Goal: Task Accomplishment & Management: Complete application form

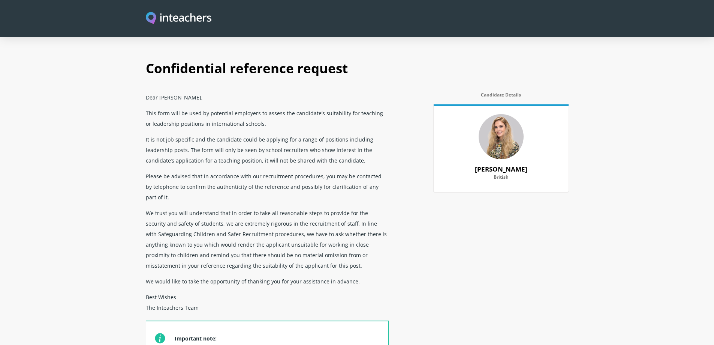
scroll to position [1125, 0]
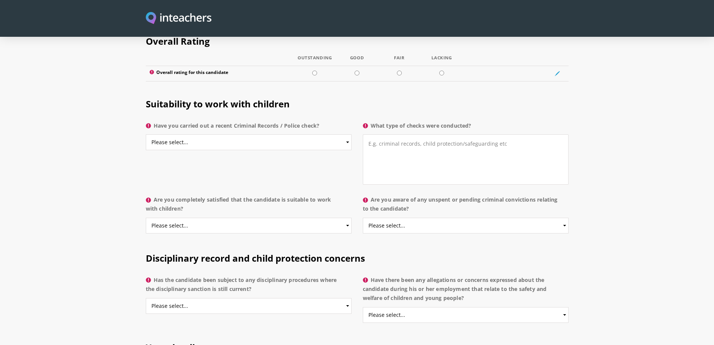
click at [248, 143] on div "Suitability to work with children Have you carried out a recent Criminal Record…" at bounding box center [357, 140] width 432 height 106
click at [318, 134] on select "Please select... Yes No Do not know" at bounding box center [249, 142] width 206 height 16
click at [80, 123] on section "Suitability to work with children Have you carried out a recent Criminal Record…" at bounding box center [357, 164] width 714 height 154
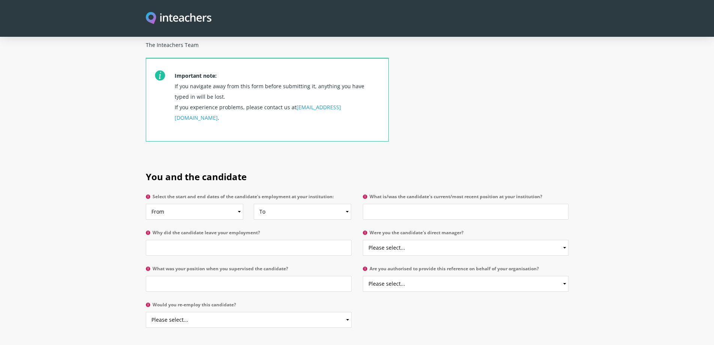
scroll to position [300, 0]
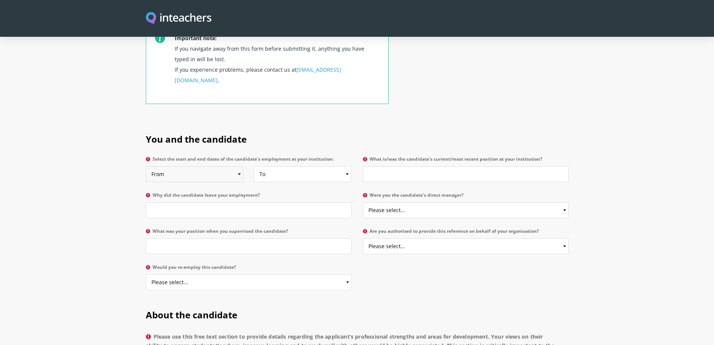
click at [232, 166] on select "From 2025 2024 2023 2022 2021 2020 2019 2018 2017 2016 2015 2014 2013 2012 2011…" at bounding box center [195, 174] width 98 height 16
select select "2024"
click at [146, 166] on select "From 2025 2024 2023 2022 2021 2020 2019 2018 2017 2016 2015 2014 2013 2012 2011…" at bounding box center [195, 174] width 98 height 16
click at [288, 166] on select "To Currently 2025 2024 2023 2022 2021 2020 2019 2018 2017 2016 2015 2014 2013 2…" at bounding box center [303, 174] width 98 height 16
select select "2025"
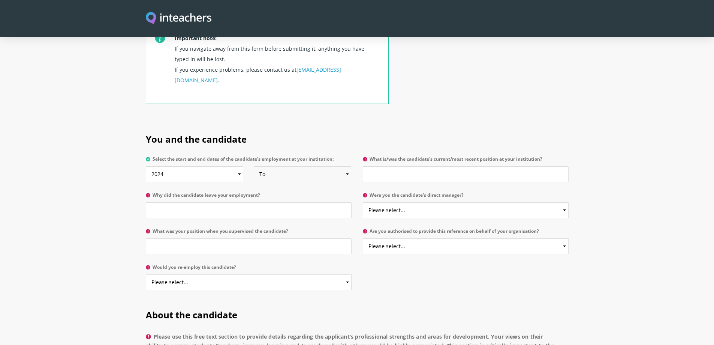
click at [254, 166] on select "To Currently 2025 2024 2023 2022 2021 2020 2019 2018 2017 2016 2015 2014 2013 2…" at bounding box center [303, 174] width 98 height 16
click at [296, 122] on h2 "You and the candidate" at bounding box center [357, 137] width 423 height 31
click at [409, 166] on input "What is/was the candidate's current/most recent position at your institution?" at bounding box center [466, 174] width 206 height 16
click at [396, 166] on input "Learning SUpport Teacher" at bounding box center [466, 174] width 206 height 16
type input "Learning Support Teacher"
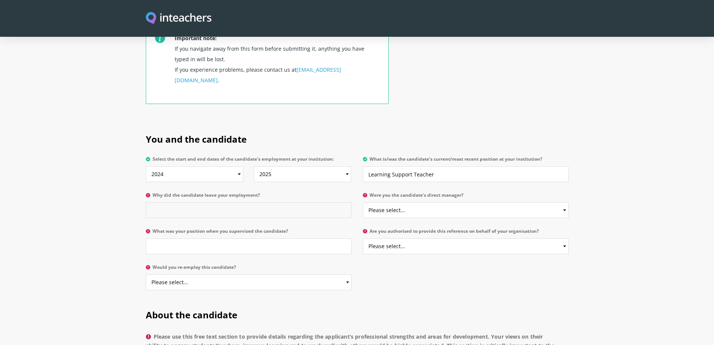
click at [261, 202] on input "Why did the candidate leave your employment?" at bounding box center [249, 210] width 206 height 16
type input "She moved away from the area"
click at [387, 202] on select "Please select... Yes No" at bounding box center [466, 210] width 206 height 16
select select "Yes"
click at [363, 202] on select "Please select... Yes No" at bounding box center [466, 210] width 206 height 16
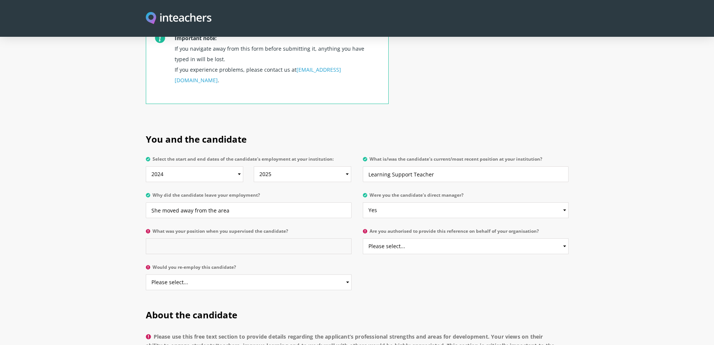
click at [313, 238] on input "What was your position when you supervised the candidate?" at bounding box center [249, 246] width 206 height 16
click at [286, 238] on input "What was your position when you supervised the candidate?" at bounding box center [249, 246] width 206 height 16
type input "Head of Pre-Prep"
click at [400, 238] on select "Please select... Yes No" at bounding box center [466, 246] width 206 height 16
select select "Yes"
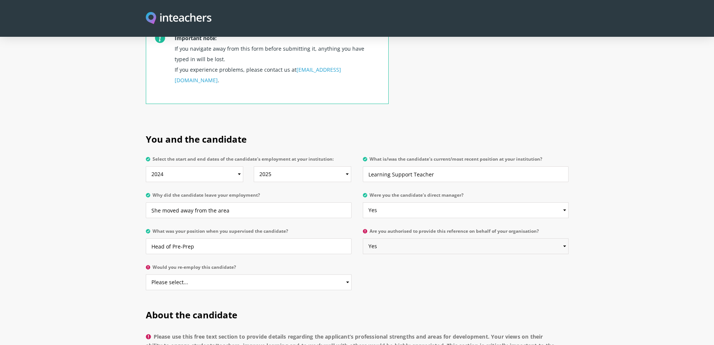
click at [363, 238] on select "Please select... Yes No" at bounding box center [466, 246] width 206 height 16
click at [288, 274] on select "Please select... Yes No" at bounding box center [249, 282] width 206 height 16
select select "Yes"
click at [146, 274] on select "Please select... Yes No" at bounding box center [249, 282] width 206 height 16
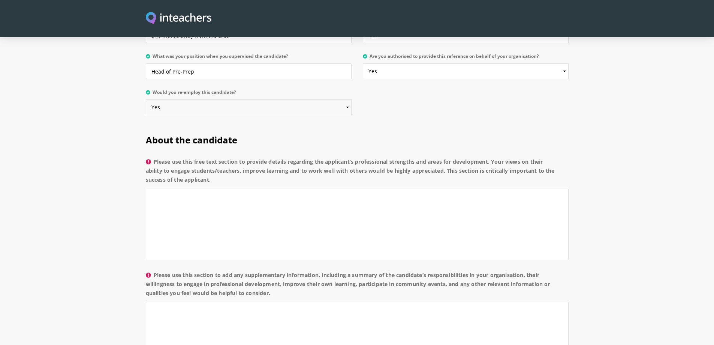
scroll to position [487, 0]
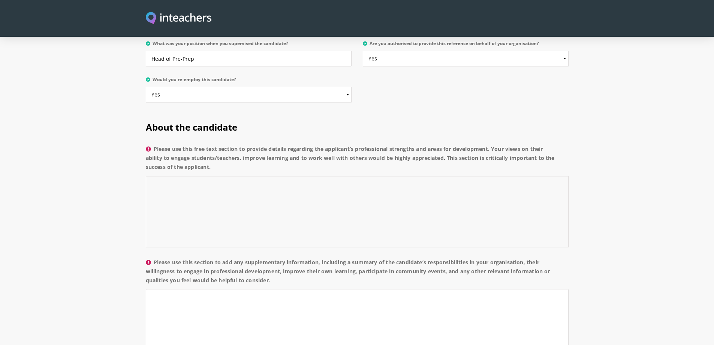
click at [241, 178] on textarea "Please use this free text section to provide details regarding the applicant’s …" at bounding box center [357, 211] width 423 height 71
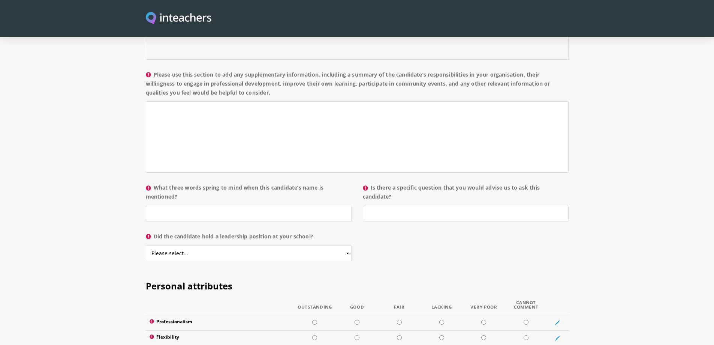
scroll to position [712, 0]
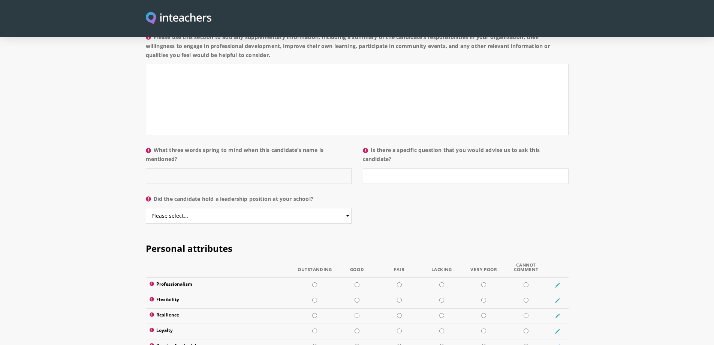
click at [180, 168] on input "What three words spring to mind when this candidate’s name is mentioned?" at bounding box center [249, 176] width 206 height 16
type input "Professional, enthusiastic, caring"
click at [390, 168] on input "Is there a specific question that you would advise us to ask this candidate?" at bounding box center [466, 176] width 206 height 16
click at [279, 208] on select "Please select... Yes No" at bounding box center [249, 216] width 206 height 16
select select "No"
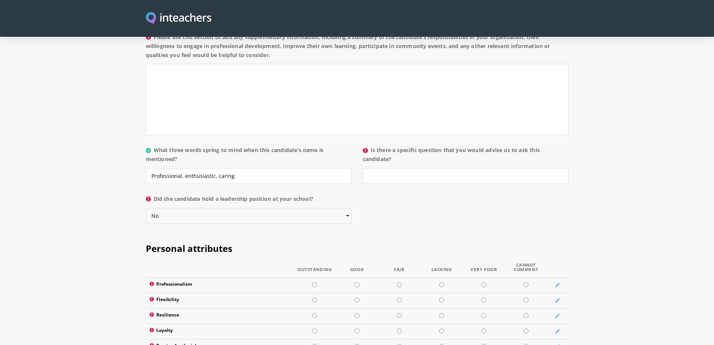
click at [146, 208] on select "Please select... Yes No" at bounding box center [249, 216] width 206 height 16
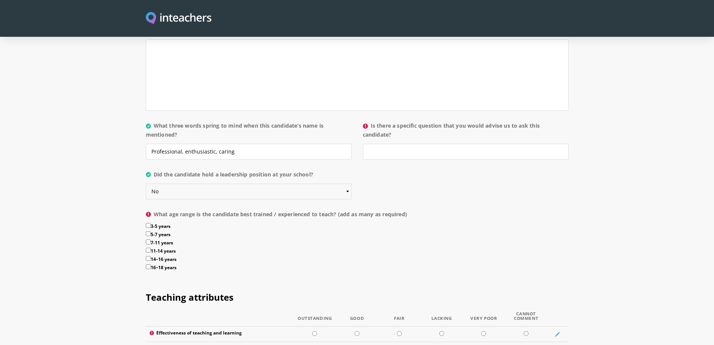
scroll to position [750, 0]
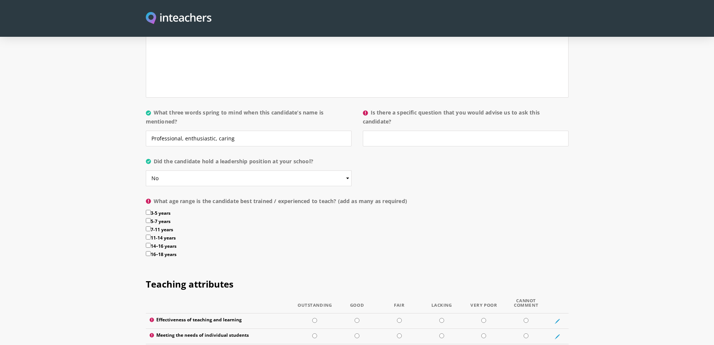
click at [147, 210] on input "3-5 years" at bounding box center [148, 212] width 5 height 5
checkbox input "true"
click at [147, 218] on input "5-7 years" at bounding box center [148, 220] width 5 height 5
checkbox input "true"
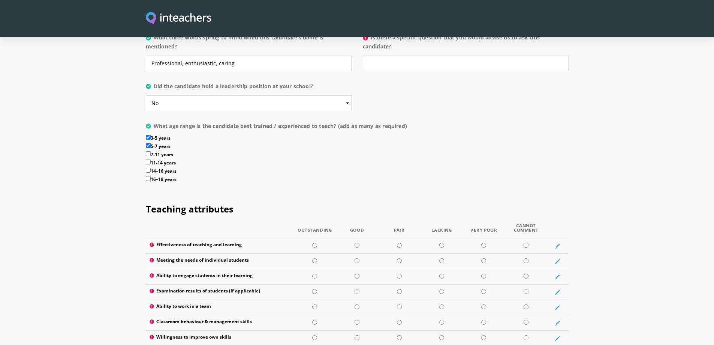
scroll to position [862, 0]
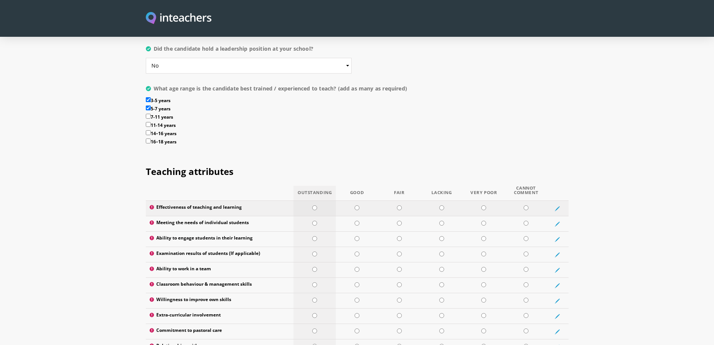
click at [316, 205] on input "radio" at bounding box center [314, 207] width 5 height 5
radio input "true"
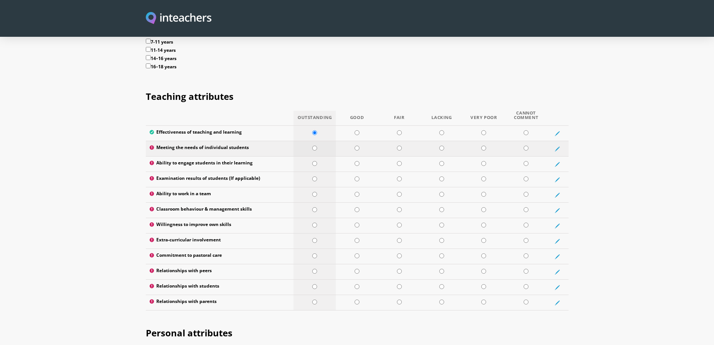
click at [315, 145] on input "radio" at bounding box center [314, 147] width 5 height 5
radio input "true"
click at [315, 161] on input "radio" at bounding box center [314, 163] width 5 height 5
radio input "true"
click at [314, 176] on input "radio" at bounding box center [314, 178] width 5 height 5
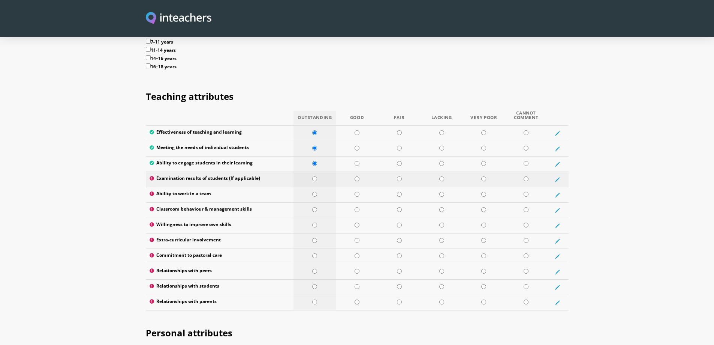
radio input "true"
click at [315, 192] on input "radio" at bounding box center [314, 194] width 5 height 5
radio input "true"
click at [525, 176] on input "radio" at bounding box center [526, 178] width 5 height 5
radio input "true"
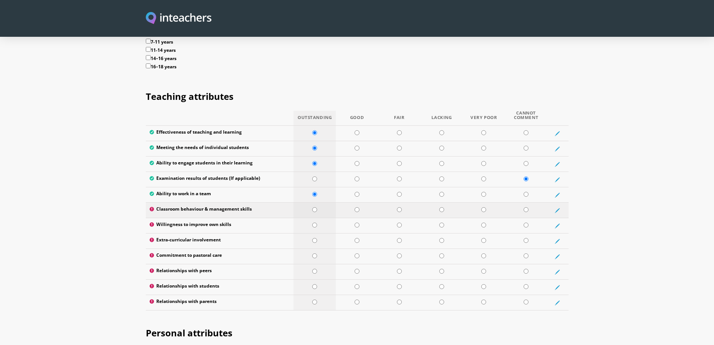
click at [316, 207] on input "radio" at bounding box center [314, 209] width 5 height 5
radio input "true"
click at [319, 218] on td at bounding box center [315, 225] width 42 height 15
radio input "true"
click at [315, 238] on input "radio" at bounding box center [314, 240] width 5 height 5
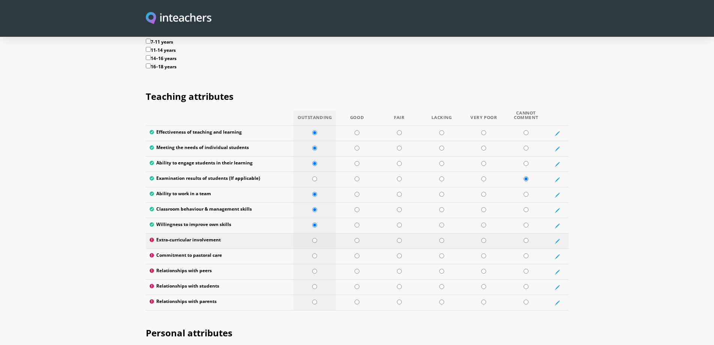
radio input "true"
click at [314, 249] on td at bounding box center [315, 256] width 42 height 15
radio input "true"
click at [315, 264] on td at bounding box center [315, 271] width 42 height 15
radio input "true"
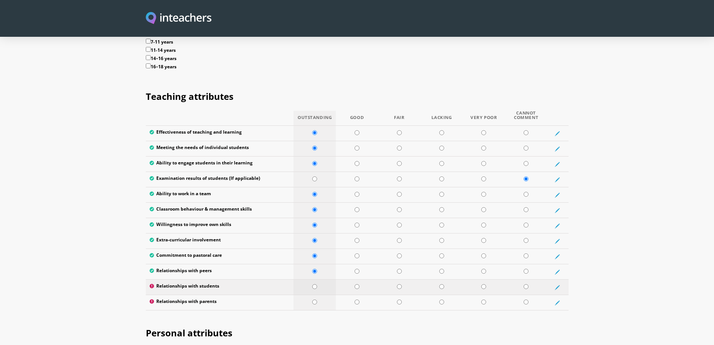
click at [313, 284] on input "radio" at bounding box center [314, 286] width 5 height 5
radio input "true"
click at [315, 299] on input "radio" at bounding box center [314, 301] width 5 height 5
radio input "true"
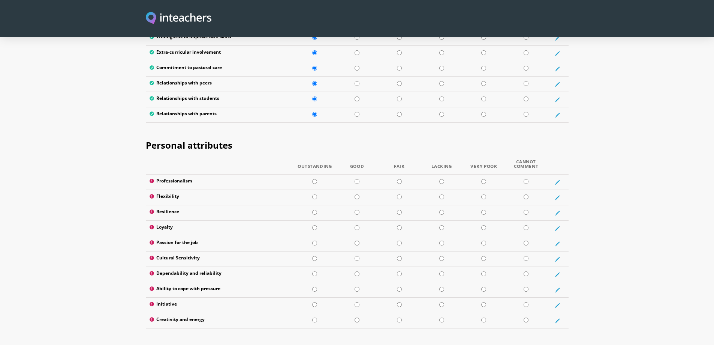
scroll to position [1200, 0]
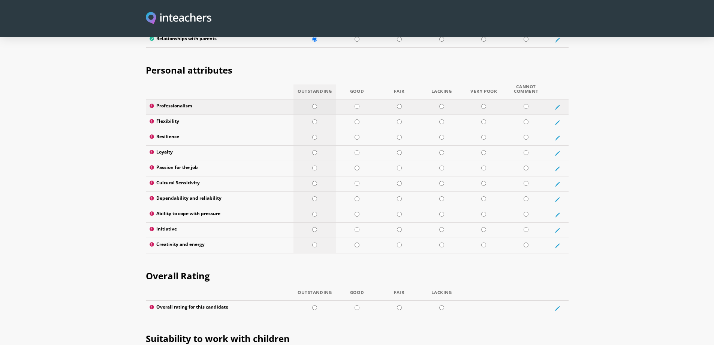
click at [315, 104] on input "radio" at bounding box center [314, 106] width 5 height 5
radio input "true"
click at [313, 119] on input "radio" at bounding box center [314, 121] width 5 height 5
radio input "true"
click at [316, 135] on input "radio" at bounding box center [314, 137] width 5 height 5
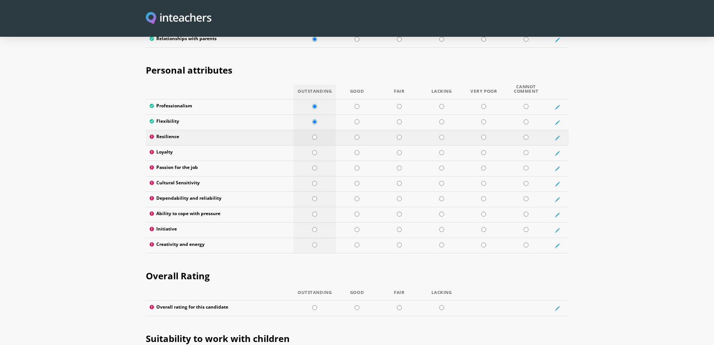
radio input "true"
click at [317, 150] on input "radio" at bounding box center [314, 152] width 5 height 5
radio input "true"
click at [314, 165] on input "radio" at bounding box center [314, 167] width 5 height 5
radio input "true"
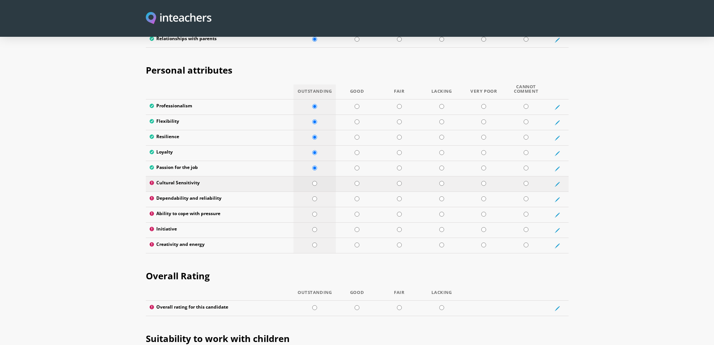
click at [313, 181] on input "radio" at bounding box center [314, 183] width 5 height 5
radio input "true"
click at [316, 196] on input "radio" at bounding box center [314, 198] width 5 height 5
radio input "true"
click at [316, 207] on td at bounding box center [315, 214] width 42 height 15
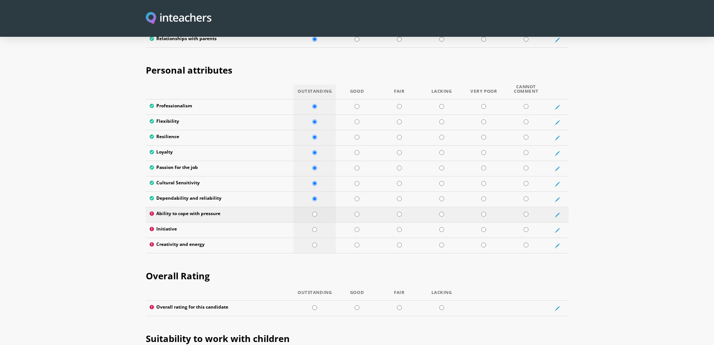
radio input "true"
click at [319, 222] on td at bounding box center [315, 229] width 42 height 15
radio input "true"
click at [316, 242] on input "radio" at bounding box center [314, 244] width 5 height 5
radio input "true"
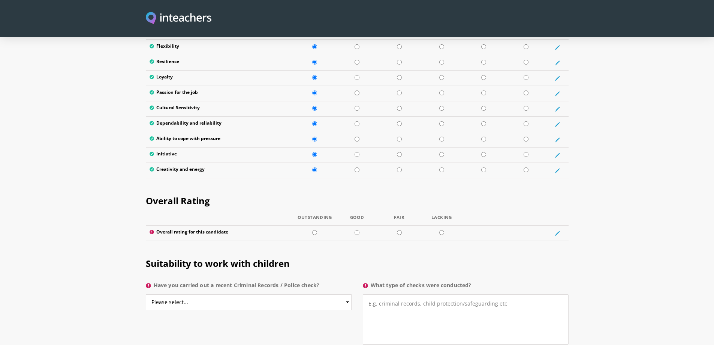
scroll to position [1312, 0]
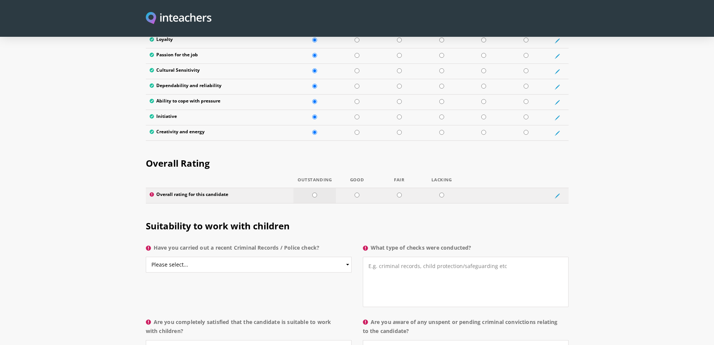
click at [314, 192] on input "radio" at bounding box center [314, 194] width 5 height 5
radio input "true"
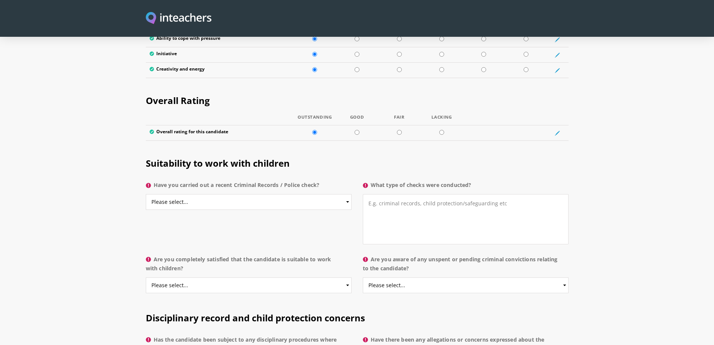
scroll to position [1387, 0]
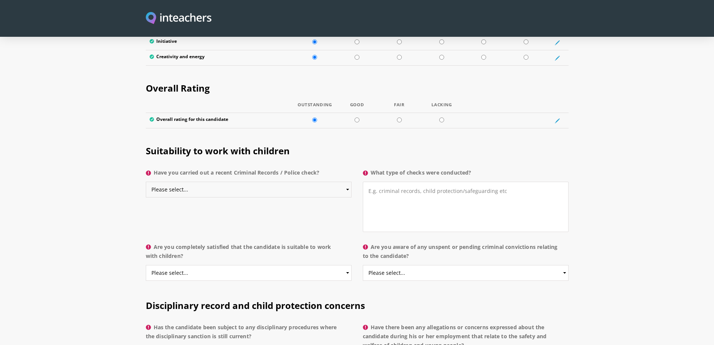
click at [279, 181] on select "Please select... Yes No Do not know" at bounding box center [249, 189] width 206 height 16
select select "Yes"
click at [146, 181] on select "Please select... Yes No Do not know" at bounding box center [249, 189] width 206 height 16
click at [415, 181] on textarea "What type of checks were conducted?" at bounding box center [466, 206] width 206 height 50
drag, startPoint x: 389, startPoint y: 169, endPoint x: 365, endPoint y: 168, distance: 24.0
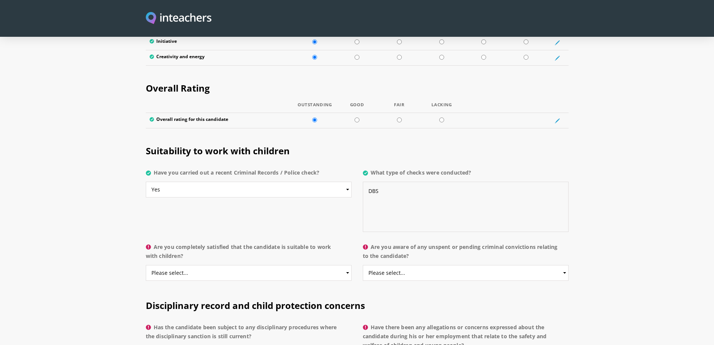
click at [365, 181] on textarea "DBS" at bounding box center [466, 206] width 206 height 50
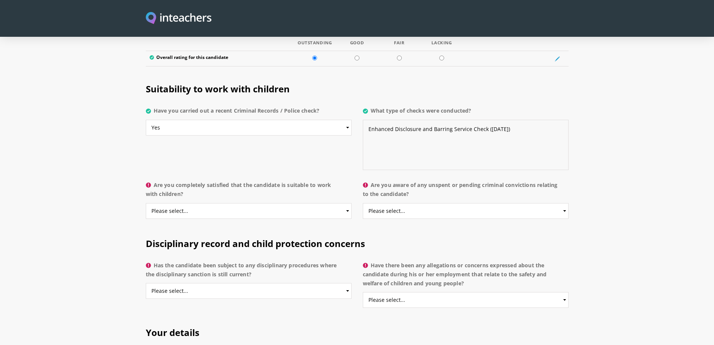
scroll to position [1462, 0]
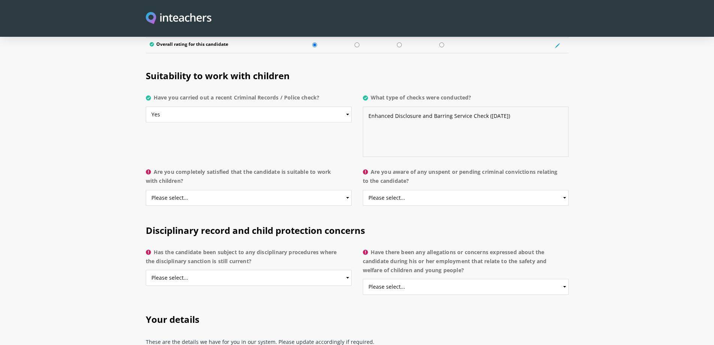
type textarea "Enhanced Disclosure and Barring Service Check ([DATE])"
click at [278, 190] on select "Please select... Yes No Do not know" at bounding box center [249, 198] width 206 height 16
select select "Yes"
click at [146, 190] on select "Please select... Yes No Do not know" at bounding box center [249, 198] width 206 height 16
click at [409, 190] on select "Please select... Yes No Do not know" at bounding box center [466, 198] width 206 height 16
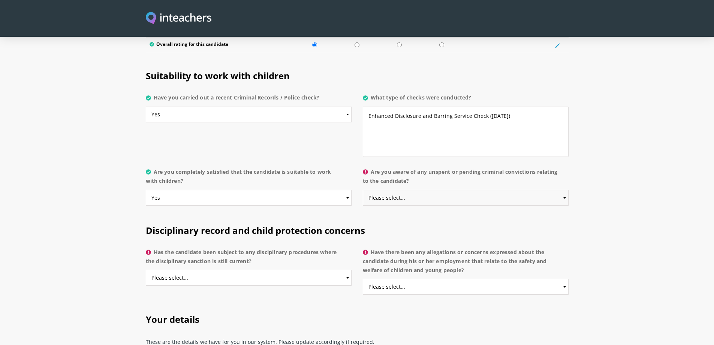
select select "No"
click at [363, 190] on select "Please select... Yes No Do not know" at bounding box center [466, 198] width 206 height 16
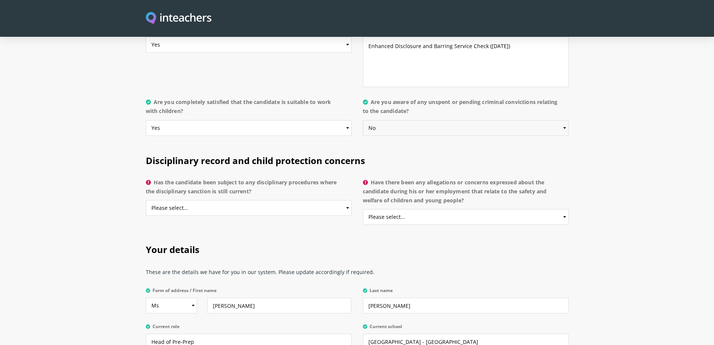
scroll to position [1575, 0]
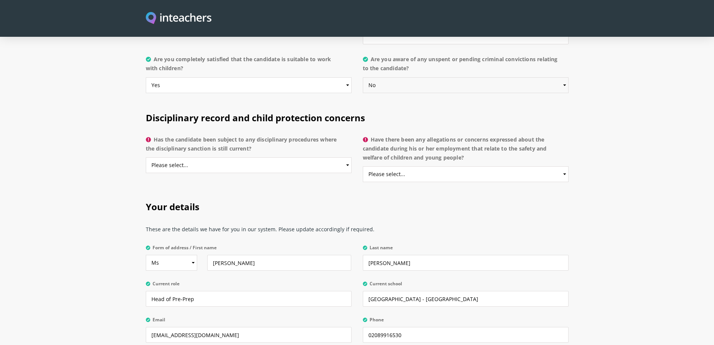
click at [425, 77] on select "Please select... Yes No Do not know" at bounding box center [466, 85] width 206 height 16
click at [363, 77] on select "Please select... Yes No Do not know" at bounding box center [466, 85] width 206 height 16
click at [220, 157] on select "Please select... Yes No Do not know" at bounding box center [249, 165] width 206 height 16
select select "No"
click at [146, 157] on select "Please select... Yes No Do not know" at bounding box center [249, 165] width 206 height 16
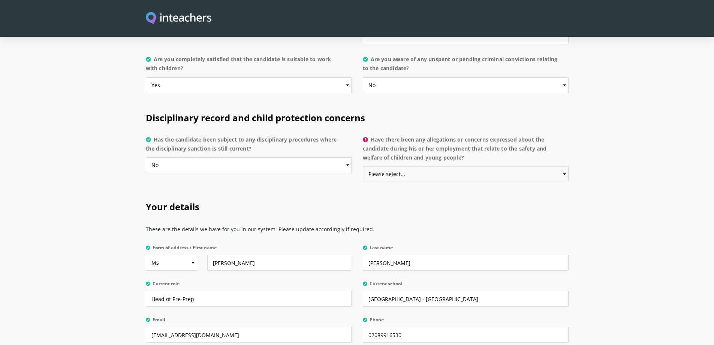
click at [419, 166] on select "Please select... Yes No Do not know" at bounding box center [466, 174] width 206 height 16
select select "No"
click at [363, 166] on select "Please select... Yes No Do not know" at bounding box center [466, 174] width 206 height 16
click at [238, 161] on div "Disciplinary record and child protection concerns Has the candidate been subjec…" at bounding box center [357, 144] width 432 height 89
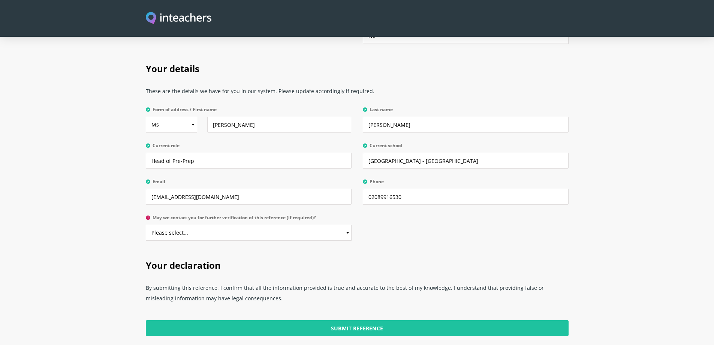
scroll to position [1725, 0]
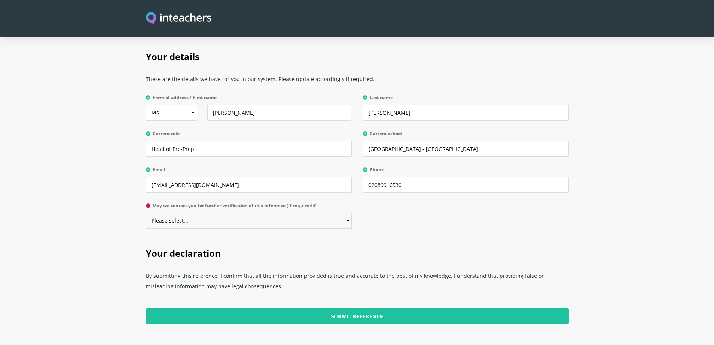
click at [280, 213] on select "Please select... Yes No" at bounding box center [249, 221] width 206 height 16
select select "Yes"
click at [146, 213] on select "Please select... Yes No" at bounding box center [249, 221] width 206 height 16
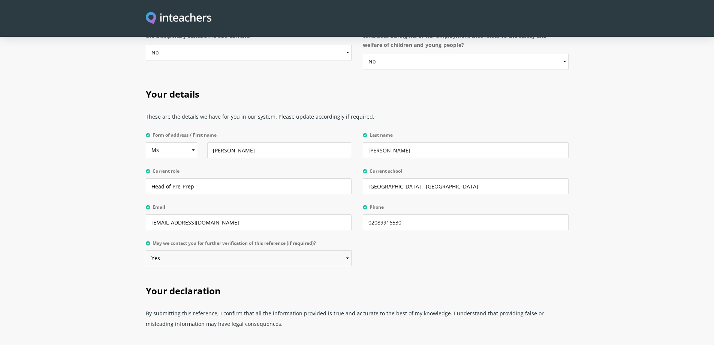
scroll to position [1650, 0]
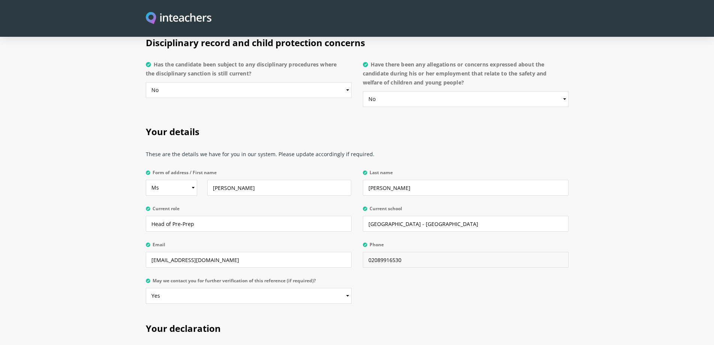
drag, startPoint x: 370, startPoint y: 239, endPoint x: 353, endPoint y: 238, distance: 16.5
click at [353, 167] on div "Form of address / First name Select Mr Mrs Miss Ms Dr Prof [PERSON_NAME] Last n…" at bounding box center [357, 167] width 423 height 0
click at [426, 252] on p "Phone [PHONE_NUMBER]" at bounding box center [462, 257] width 211 height 36
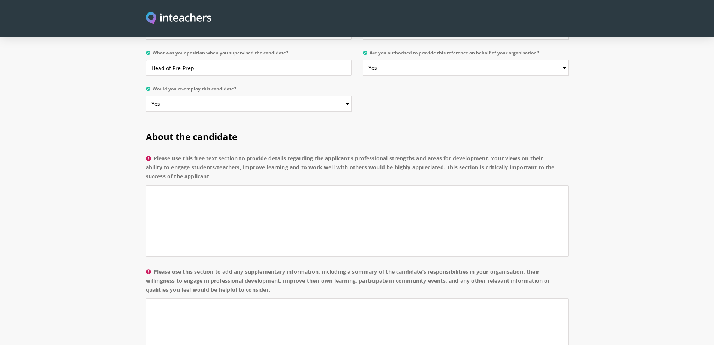
scroll to position [516, 0]
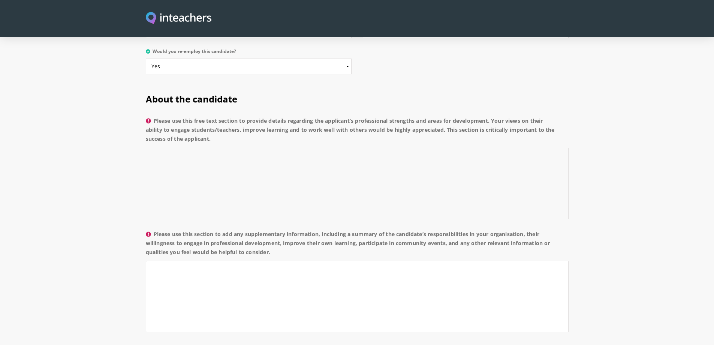
click at [190, 148] on textarea "Please use this free text section to provide details regarding the applicant’s …" at bounding box center [357, 183] width 423 height 71
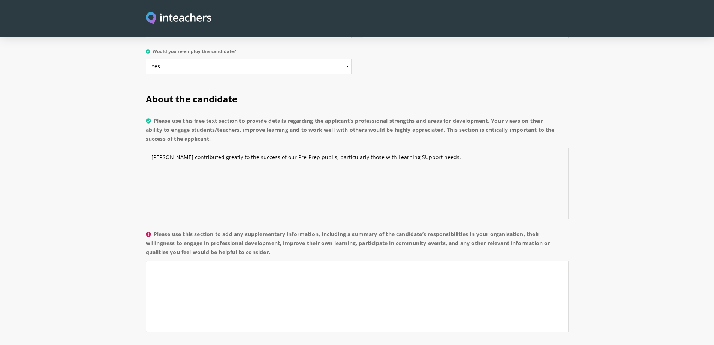
click at [395, 148] on textarea "[PERSON_NAME] contributed greatly to the success of our Pre-Prep pupils, partic…" at bounding box center [357, 183] width 423 height 71
click at [434, 148] on textarea "[PERSON_NAME] contributed greatly to the success of our Pre-Prep pupils, partic…" at bounding box center [357, 183] width 423 height 71
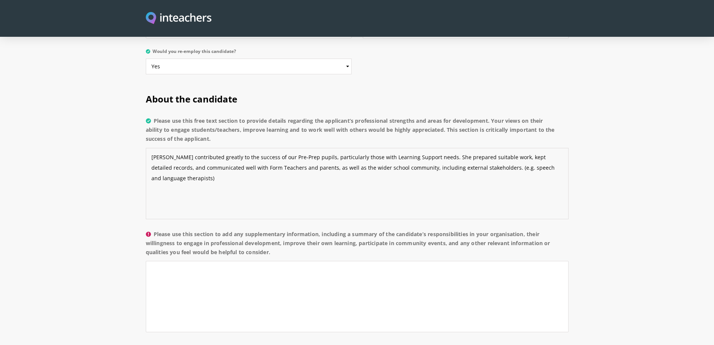
click at [456, 148] on textarea "[PERSON_NAME] contributed greatly to the success of our Pre-Prep pupils, partic…" at bounding box center [357, 183] width 423 height 71
click at [551, 148] on textarea "[PERSON_NAME] contributed greatly to the success of our Pre-Prep pupils, partic…" at bounding box center [357, 183] width 423 height 71
click at [662, 169] on section "About the candidate Please use this free text section to provide details regard…" at bounding box center [357, 291] width 714 height 419
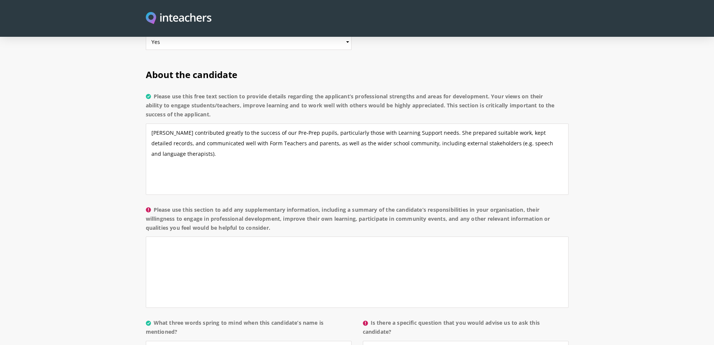
scroll to position [553, 0]
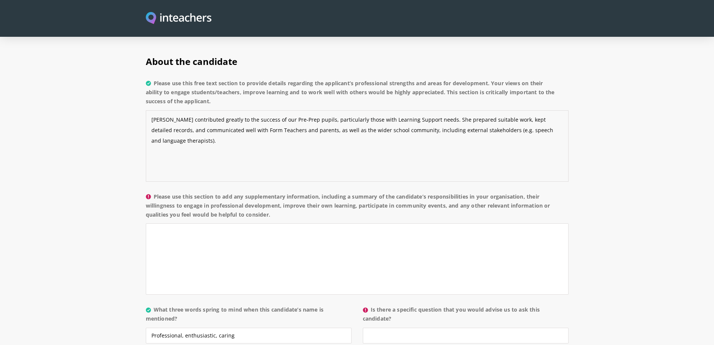
click at [557, 110] on textarea "[PERSON_NAME] contributed greatly to the success of our Pre-Prep pupils, partic…" at bounding box center [357, 145] width 423 height 71
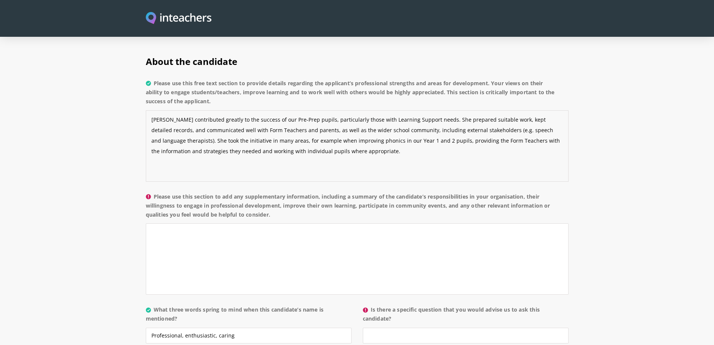
type textarea "[PERSON_NAME] contributed greatly to the success of our Pre-Prep pupils, partic…"
click at [250, 223] on textarea "Please use this section to add any supplementary information, including a summa…" at bounding box center [357, 258] width 423 height 71
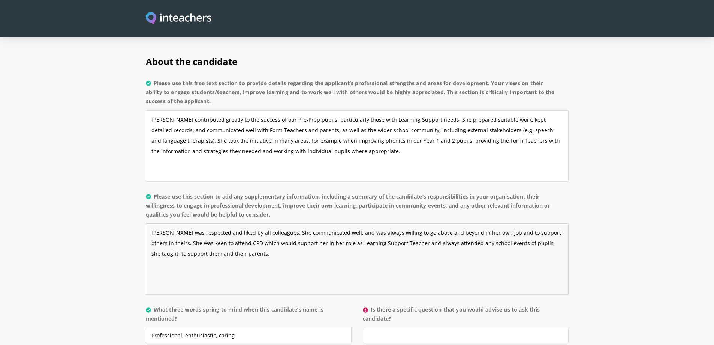
click at [393, 224] on textarea "[PERSON_NAME] was respected and liked by all colleagues. She communicated well,…" at bounding box center [357, 258] width 423 height 71
click at [235, 229] on textarea "[PERSON_NAME] was respected and liked by all colleagues. She communicated well,…" at bounding box center [357, 258] width 423 height 71
click at [207, 244] on textarea "[PERSON_NAME] was respected and liked by all colleagues. She communicated well,…" at bounding box center [357, 258] width 423 height 71
click at [240, 238] on textarea "[PERSON_NAME] was respected and liked by all colleagues. She communicated well,…" at bounding box center [357, 258] width 423 height 71
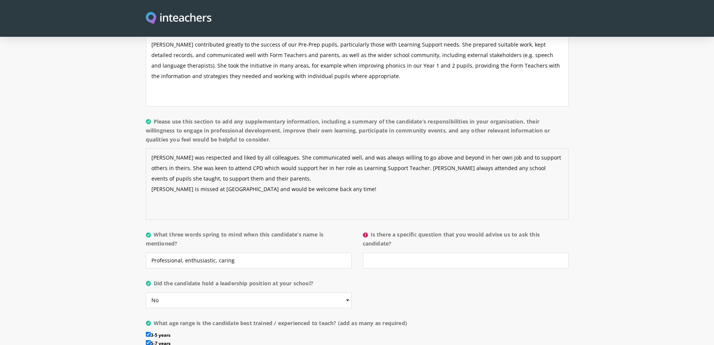
scroll to position [703, 0]
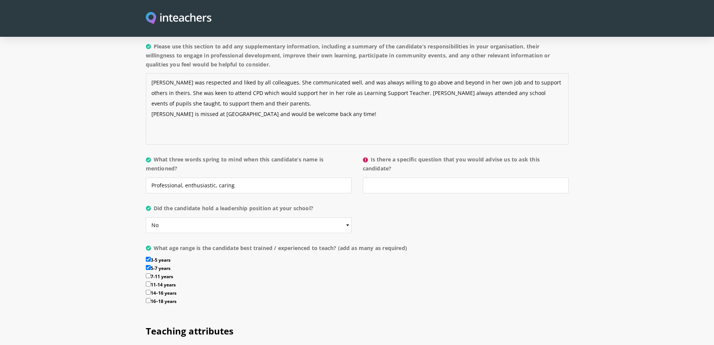
type textarea "[PERSON_NAME] was respected and liked by all colleagues. She communicated well,…"
click at [394, 177] on input "Is there a specific question that you would advise us to ask this candidate?" at bounding box center [466, 185] width 206 height 16
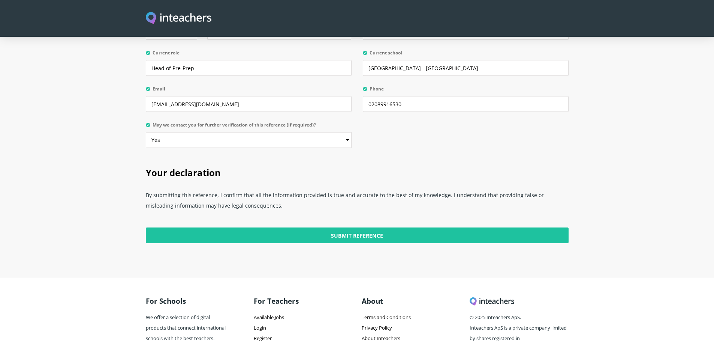
scroll to position [1828, 0]
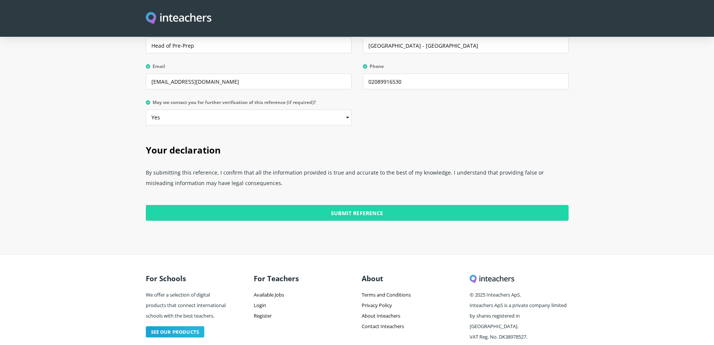
type input "No"
click at [391, 205] on input "Submit Reference" at bounding box center [357, 213] width 423 height 16
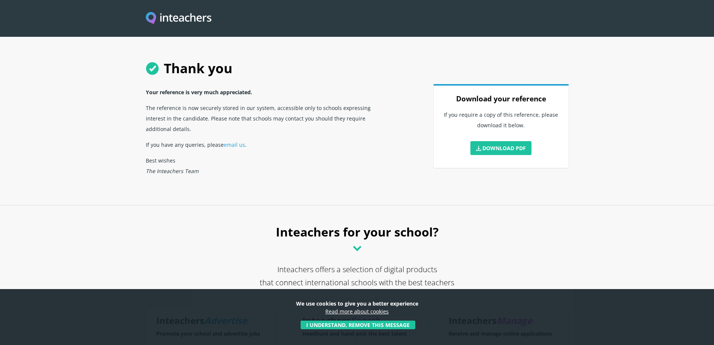
click at [511, 155] on p "Download PDF" at bounding box center [501, 150] width 117 height 24
click at [511, 148] on link "Download PDF" at bounding box center [501, 148] width 61 height 14
